Goal: Information Seeking & Learning: Find specific fact

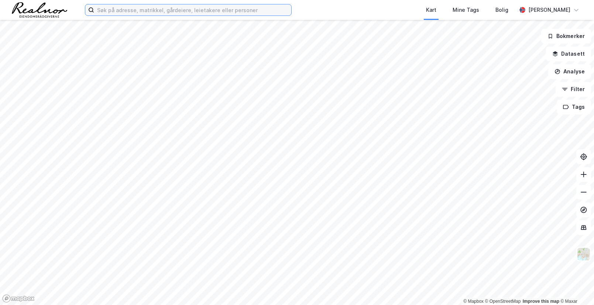
click at [190, 10] on input at bounding box center [192, 9] width 197 height 11
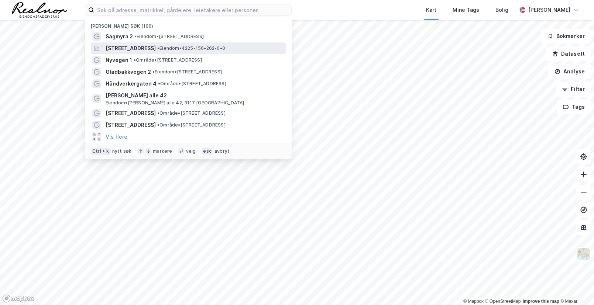
click at [159, 54] on div "[STREET_ADDRESS] • Eiendom • 4225-156-262-0-0" at bounding box center [188, 48] width 195 height 12
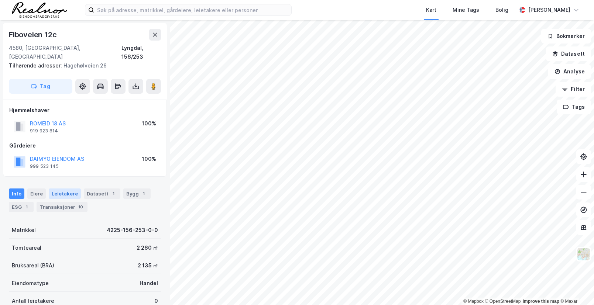
click at [70, 189] on div "Leietakere" at bounding box center [65, 194] width 32 height 10
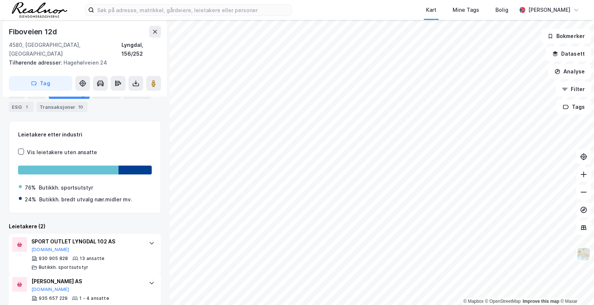
scroll to position [108, 0]
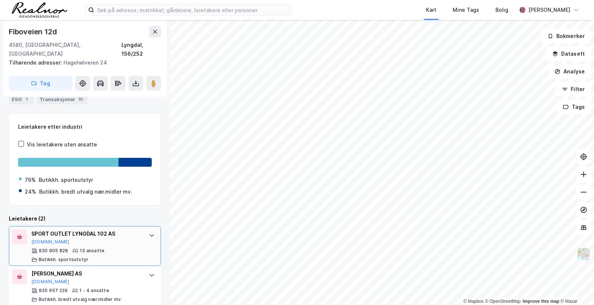
click at [134, 230] on div "SPORT OUTLET LYNGDAL 102 AS [DOMAIN_NAME]" at bounding box center [86, 238] width 110 height 16
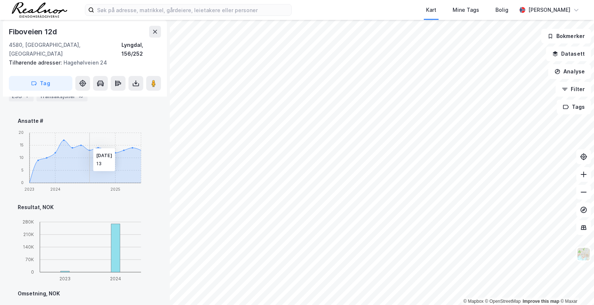
scroll to position [209, 0]
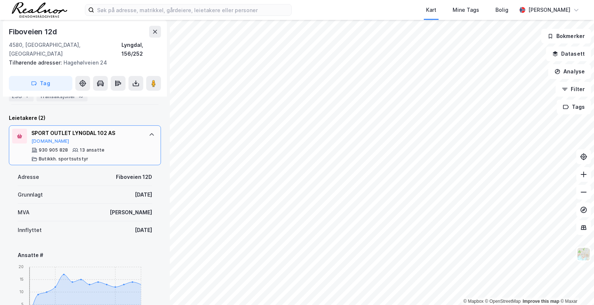
click at [150, 132] on icon at bounding box center [152, 135] width 6 height 6
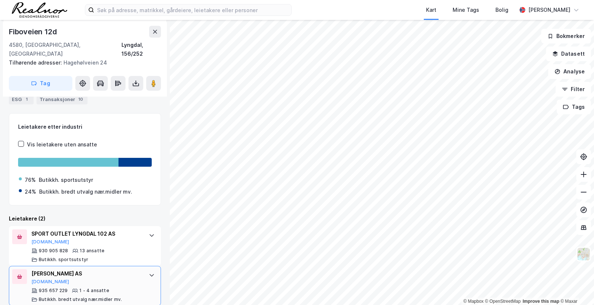
click at [122, 270] on div "[PERSON_NAME] AS" at bounding box center [86, 274] width 110 height 9
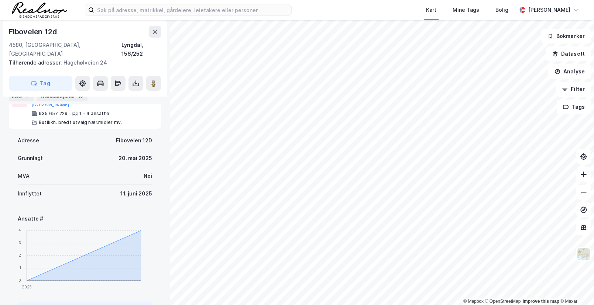
scroll to position [177, 0]
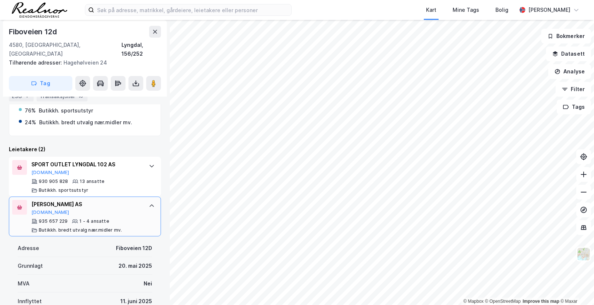
click at [146, 200] on div at bounding box center [152, 206] width 12 height 12
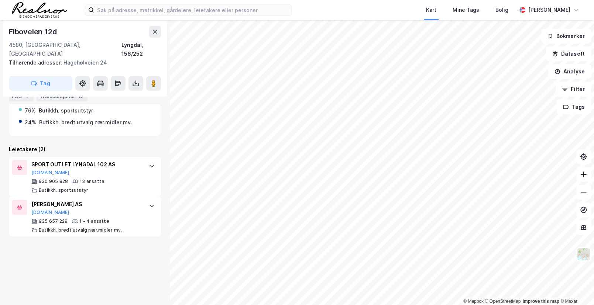
scroll to position [108, 0]
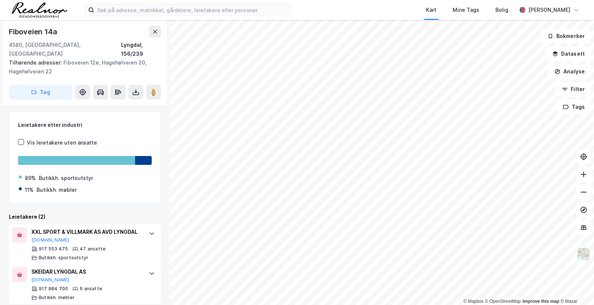
scroll to position [126, 0]
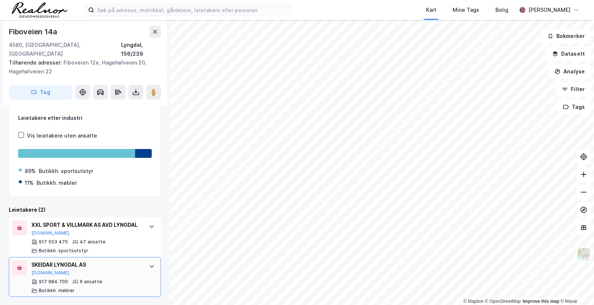
click at [146, 264] on div at bounding box center [152, 267] width 12 height 12
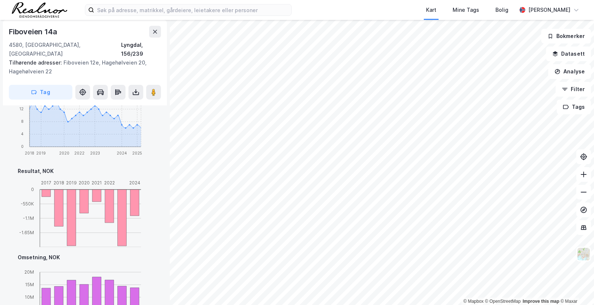
scroll to position [462, 0]
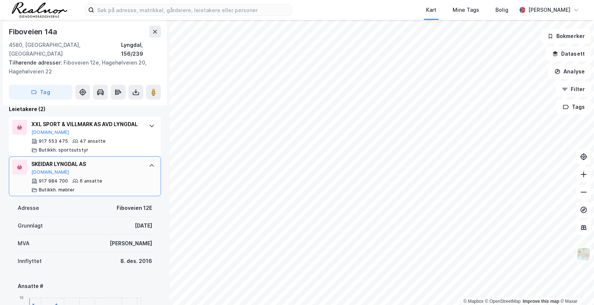
click at [105, 181] on div "917 984 700 6 ansatte Butikkh. møbler" at bounding box center [86, 185] width 110 height 15
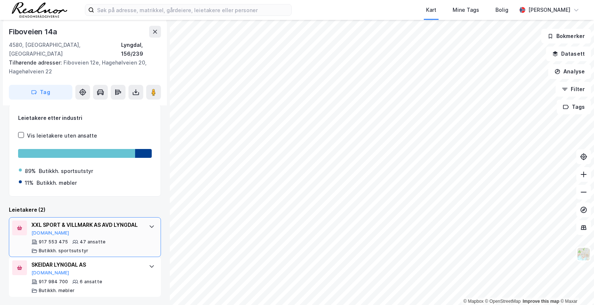
click at [94, 224] on div "XXL SPORT & VILLMARK AS AVD LYNGDAL" at bounding box center [86, 225] width 110 height 9
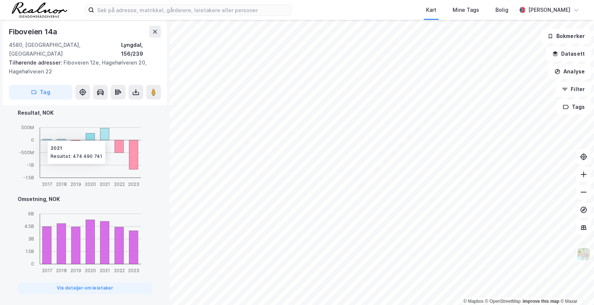
scroll to position [562, 0]
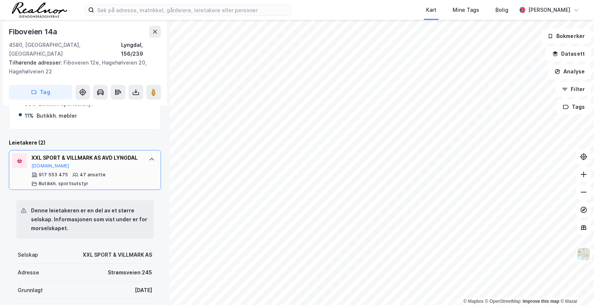
click at [95, 156] on div "XXL SPORT & VILLMARK AS AVD LYNGDAL" at bounding box center [86, 158] width 110 height 9
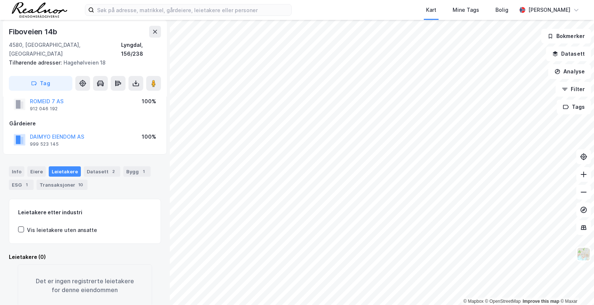
scroll to position [32, 0]
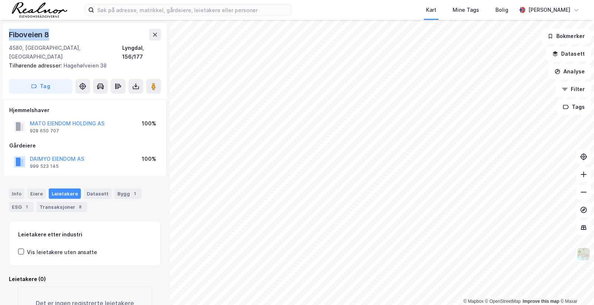
drag, startPoint x: 59, startPoint y: 36, endPoint x: 1, endPoint y: 40, distance: 58.1
click at [1, 40] on div "Fiboveien 8 4580, [GEOGRAPHIC_DATA], Agder [GEOGRAPHIC_DATA], 156/177 Tilhørend…" at bounding box center [85, 162] width 170 height 285
copy div "Fiboveien 8"
